Goal: Task Accomplishment & Management: Complete application form

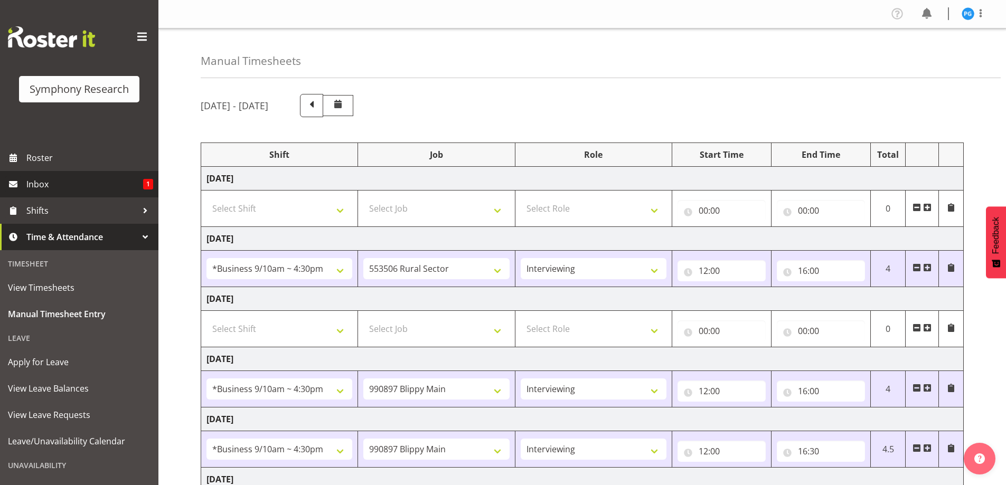
select select "26078"
select select "10587"
select select "47"
select select "26078"
select select "10631"
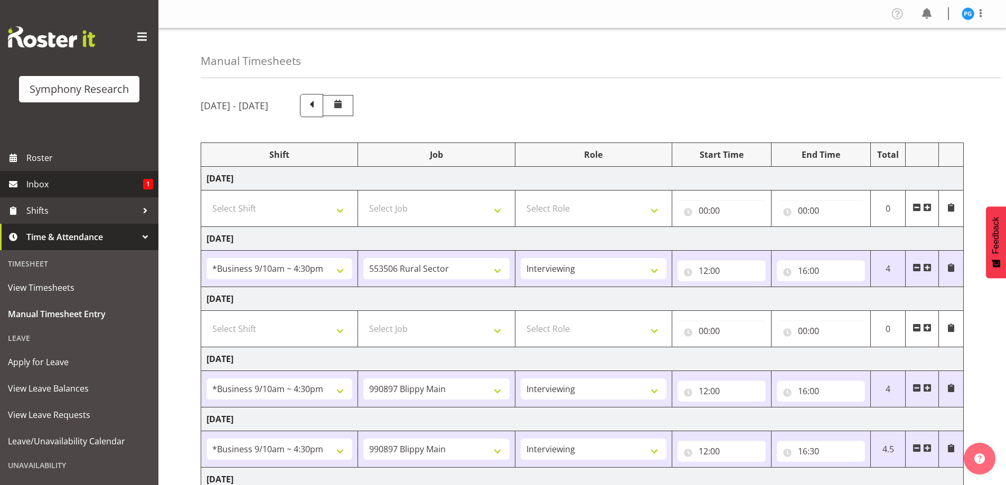
select select "47"
select select "26078"
select select "10631"
select select "47"
click at [51, 210] on span "Shifts" at bounding box center [81, 211] width 111 height 16
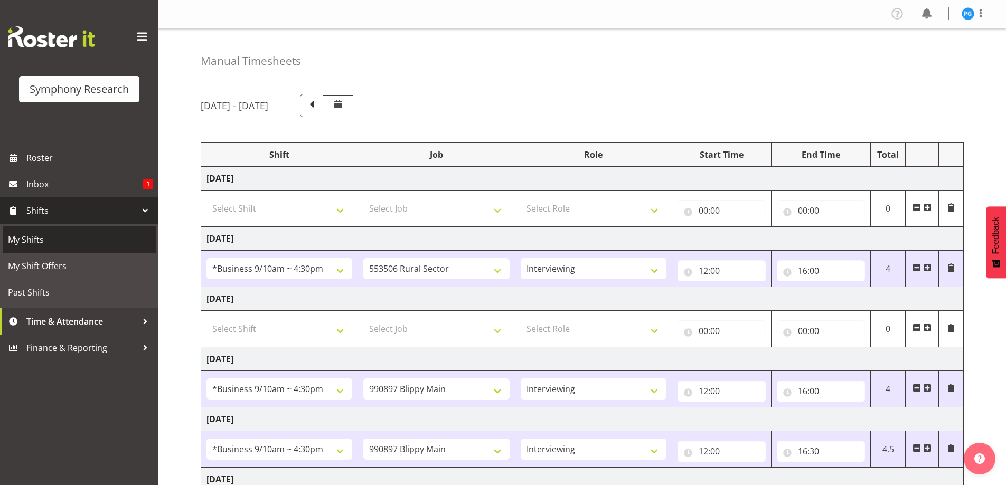
click at [35, 239] on span "My Shifts" at bounding box center [79, 240] width 143 height 16
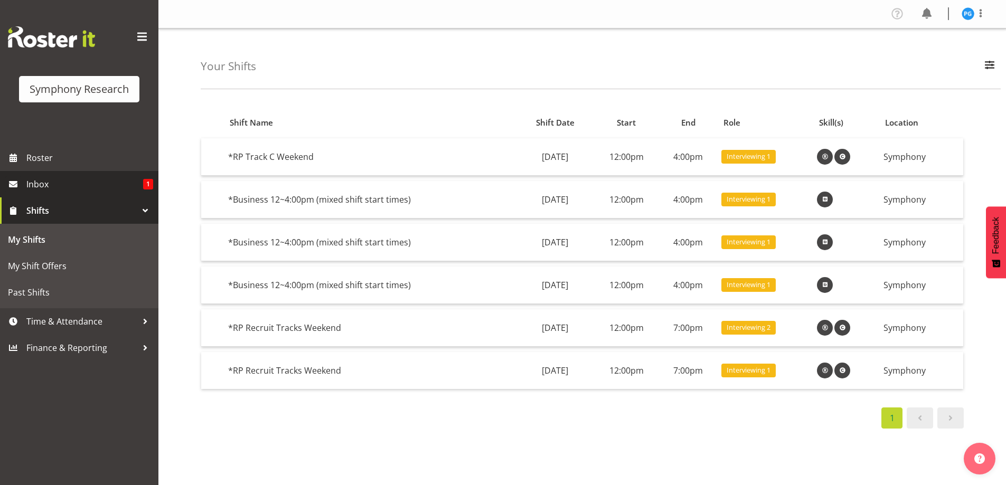
click at [43, 181] on span "Inbox" at bounding box center [84, 184] width 117 height 16
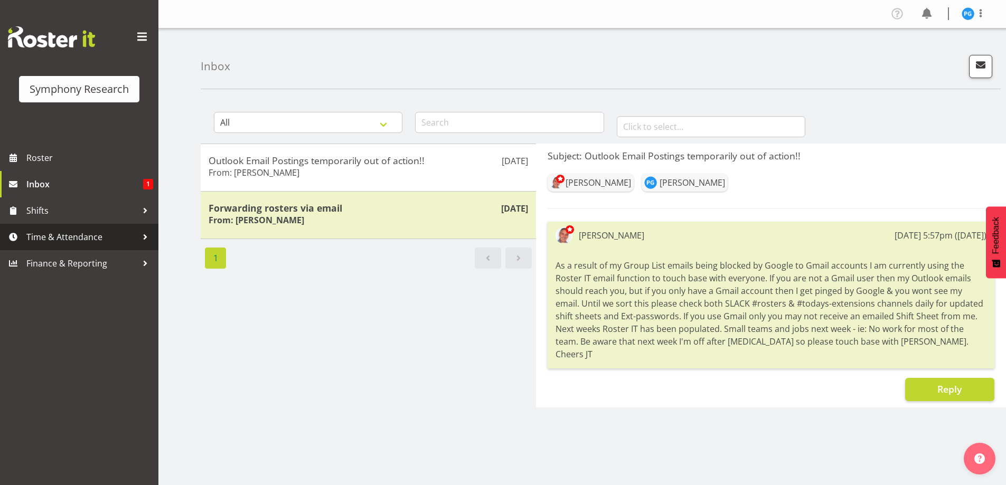
click at [145, 233] on div at bounding box center [145, 237] width 16 height 16
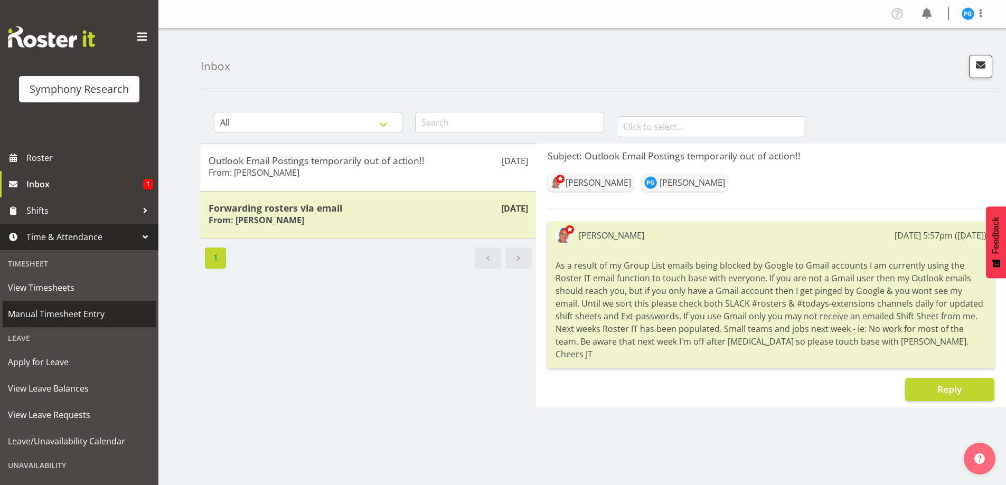
click at [74, 314] on span "Manual Timesheet Entry" at bounding box center [79, 314] width 143 height 16
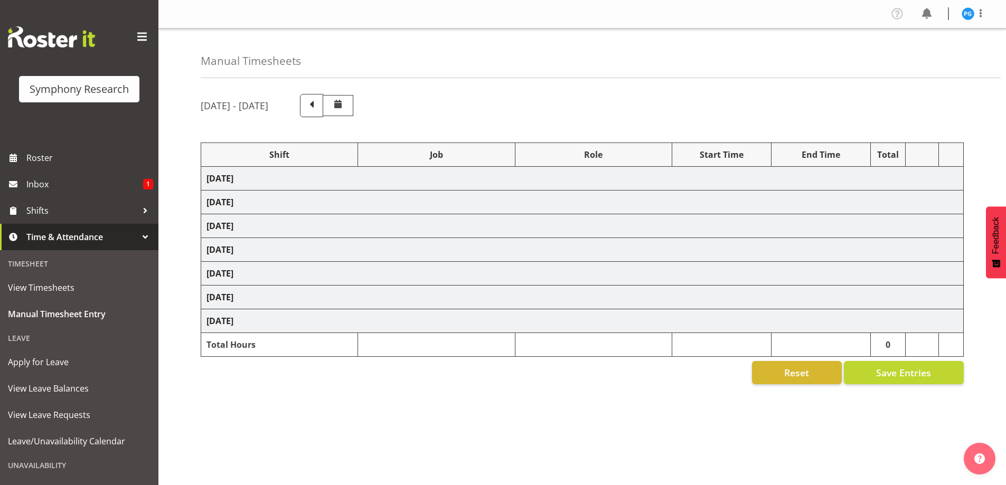
select select "26078"
select select "10587"
select select "47"
select select "26078"
select select "10631"
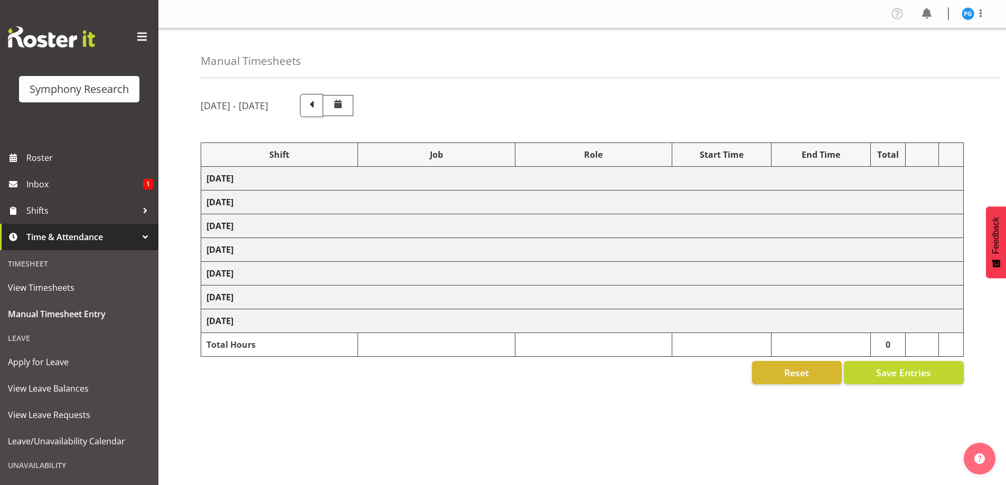
select select "47"
select select "26078"
select select "10631"
select select "47"
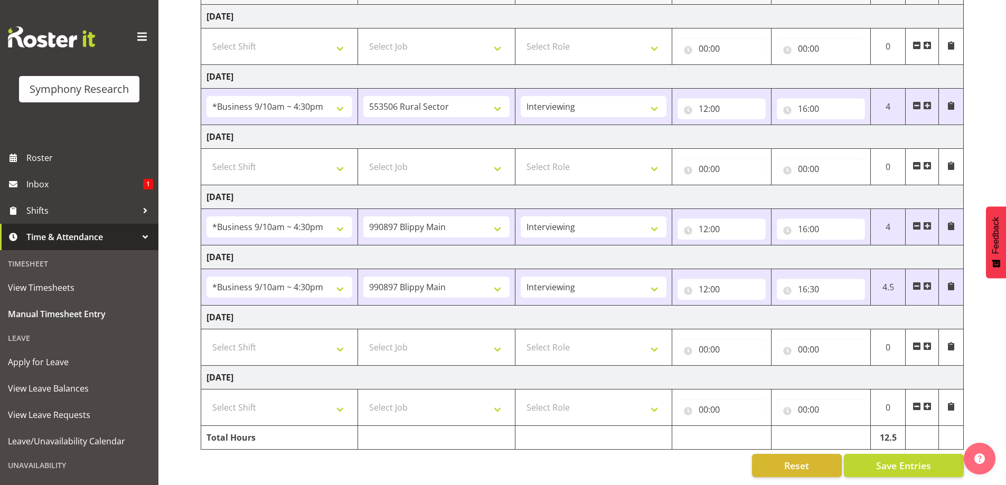
scroll to position [170, 0]
click at [346, 342] on select "Select Shift !!Weekend Residential (Roster IT Shift Label) *Business 9/10am ~ 4…" at bounding box center [279, 347] width 146 height 21
select select "17154"
click at [206, 337] on select "Select Shift !!Weekend Residential (Roster IT Shift Label) *Business 9/10am ~ 4…" at bounding box center [279, 347] width 146 height 21
click at [504, 345] on select "Select Job 550060 IF Admin 553492 World Poll Aus Wave 2 Main 2025 553493 World …" at bounding box center [436, 347] width 146 height 21
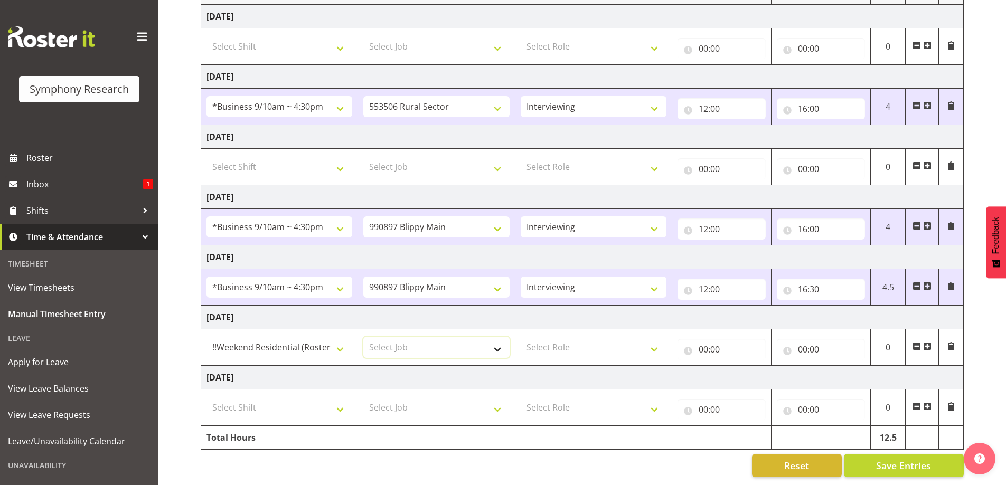
select select "10575"
click at [363, 337] on select "Select Job 550060 IF Admin 553492 World Poll Aus Wave 2 Main 2025 553493 World …" at bounding box center [436, 347] width 146 height 21
click at [656, 346] on select "Select Role Briefing Interviewing" at bounding box center [594, 347] width 146 height 21
select select "47"
click at [521, 337] on select "Select Role Briefing Interviewing" at bounding box center [594, 347] width 146 height 21
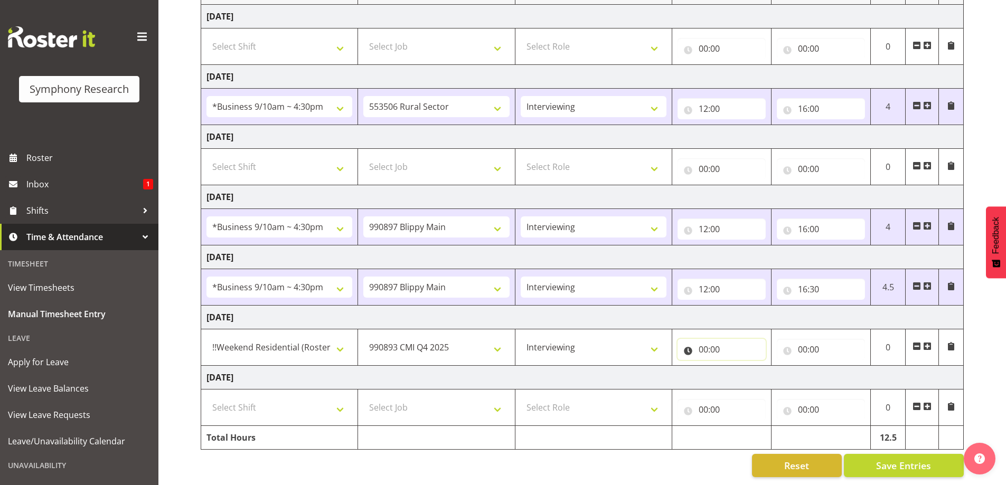
click at [709, 342] on input "00:00" at bounding box center [721, 349] width 88 height 21
click at [745, 371] on select "00 01 02 03 04 05 06 07 08 09 10 11 12 13 14 15 16 17 18 19 20 21 22 23" at bounding box center [750, 376] width 24 height 21
select select "12"
click at [738, 366] on select "00 01 02 03 04 05 06 07 08 09 10 11 12 13 14 15 16 17 18 19 20 21 22 23" at bounding box center [750, 376] width 24 height 21
type input "12:00"
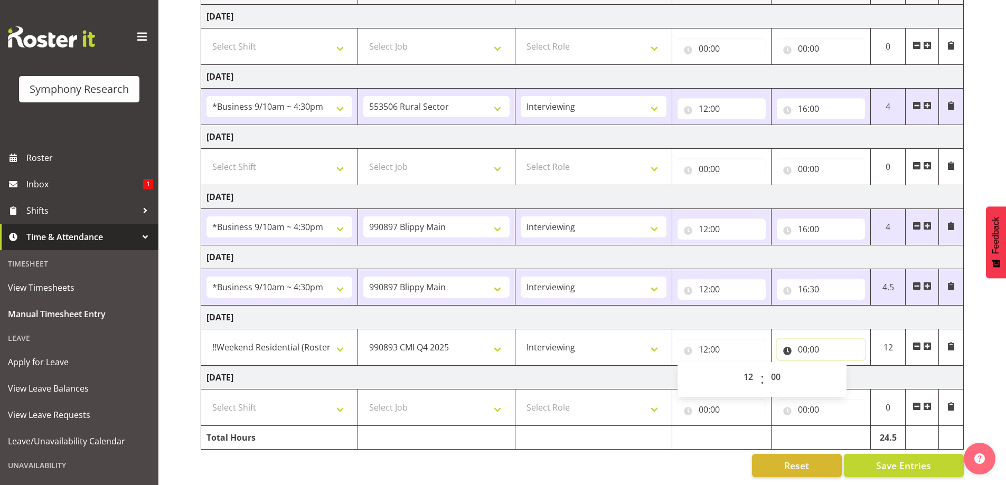
click at [822, 342] on input "00:00" at bounding box center [821, 349] width 88 height 21
click at [845, 370] on select "00 01 02 03 04 05 06 07 08 09 10 11 12 13 14 15 16 17 18 19 20 21 22 23" at bounding box center [849, 376] width 24 height 21
select select "12"
click at [837, 366] on select "00 01 02 03 04 05 06 07 08 09 10 11 12 13 14 15 16 17 18 19 20 21 22 23" at bounding box center [849, 376] width 24 height 21
type input "12:00"
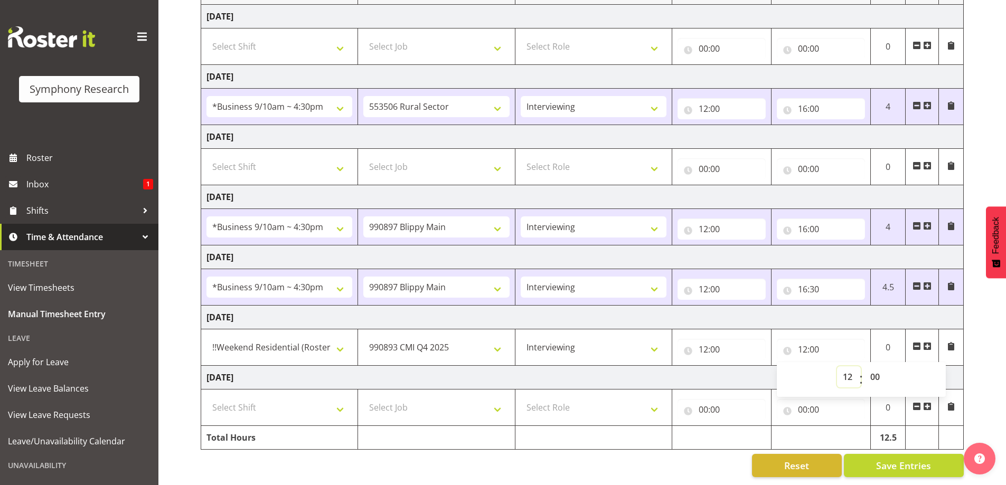
click at [853, 377] on select "00 01 02 03 04 05 06 07 08 09 10 11 12 13 14 15 16 17 18 19 20 21 22 23" at bounding box center [849, 376] width 24 height 21
select select "16"
click at [837, 366] on select "00 01 02 03 04 05 06 07 08 09 10 11 12 13 14 15 16 17 18 19 20 21 22 23" at bounding box center [849, 376] width 24 height 21
type input "16:00"
click at [840, 306] on td "[DATE]" at bounding box center [582, 318] width 762 height 24
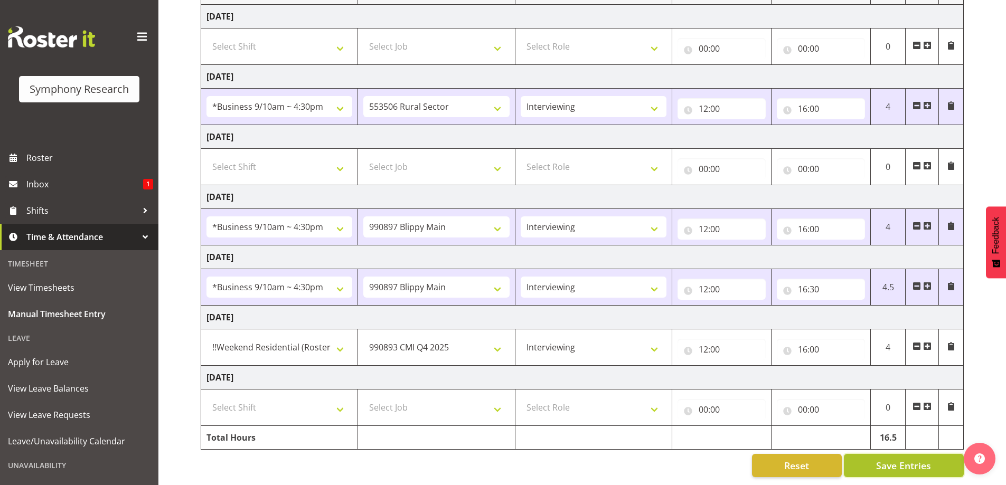
click at [923, 459] on span "Save Entries" at bounding box center [903, 466] width 55 height 14
click at [912, 459] on span "Save Entries" at bounding box center [903, 466] width 55 height 14
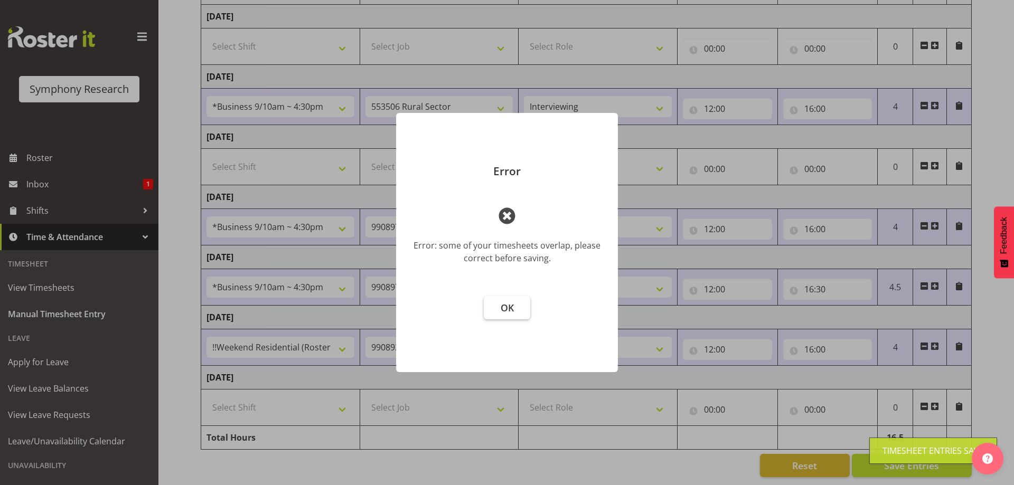
click at [506, 307] on span "OK" at bounding box center [506, 307] width 13 height 13
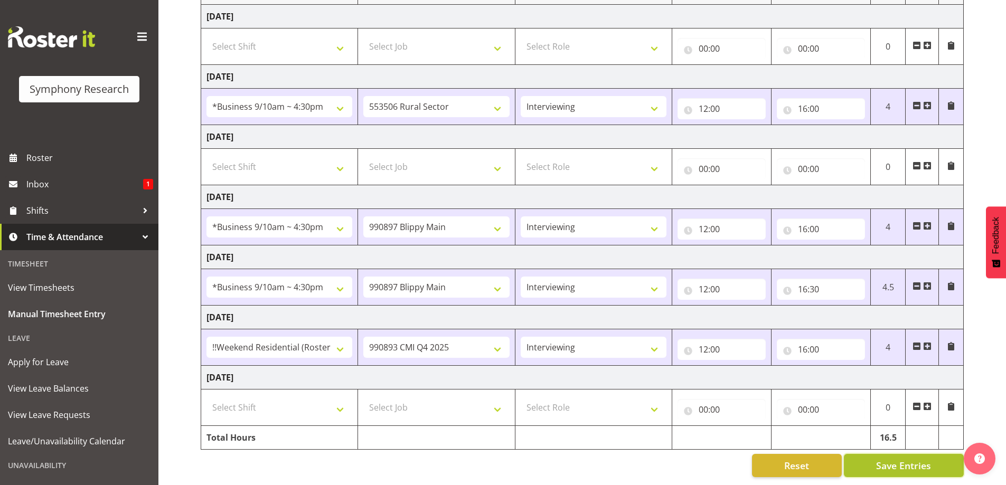
click at [870, 460] on button "Save Entries" at bounding box center [904, 465] width 120 height 23
